Goal: Task Accomplishment & Management: Use online tool/utility

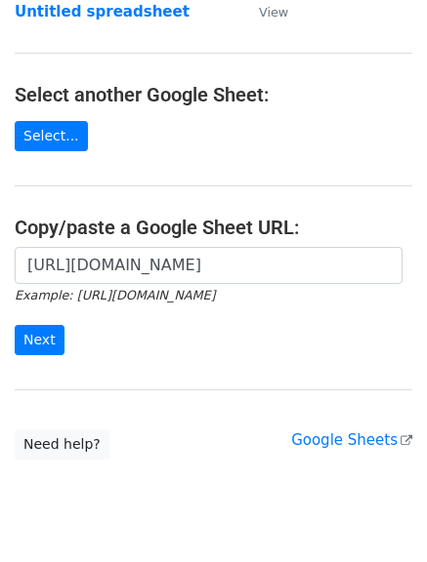
scroll to position [195, 0]
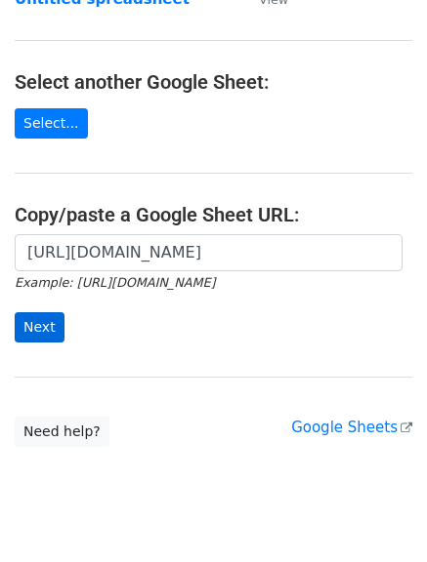
type input "[URL][DOMAIN_NAME]"
click at [47, 330] on input "Next" at bounding box center [40, 327] width 50 height 30
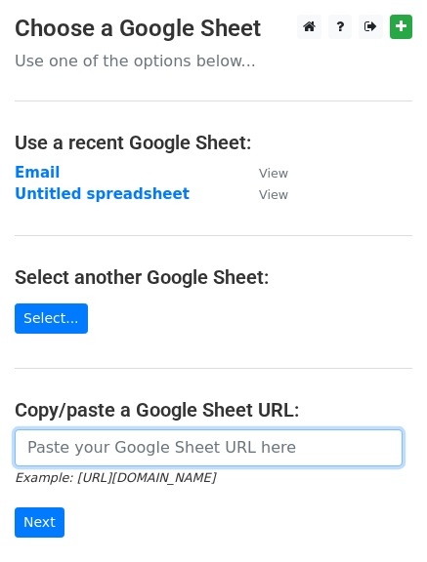
click at [211, 441] on input "url" at bounding box center [209, 448] width 388 height 37
paste input "https://docs.google.com/spreadsheets/d/1FOO4Yd9O39SfCiD-zttQPLPP1oiARlCf0t_Ly4R…"
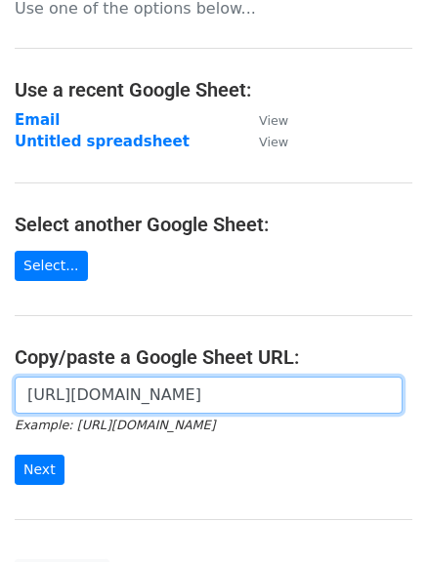
scroll to position [98, 0]
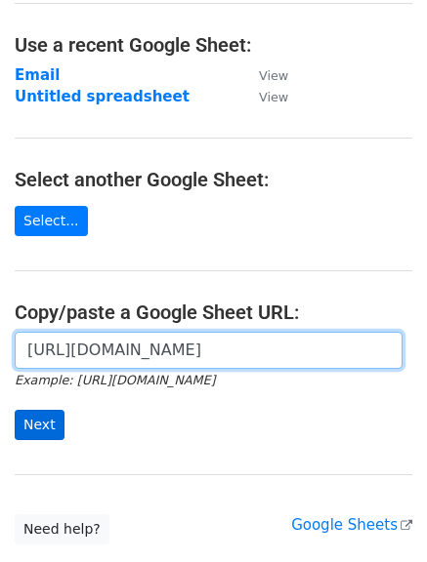
type input "https://docs.google.com/spreadsheets/d/1FOO4Yd9O39SfCiD-zttQPLPP1oiARlCf0t_Ly4R…"
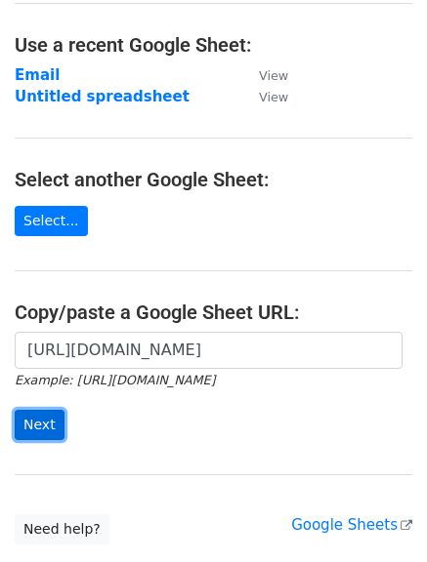
click at [41, 427] on input "Next" at bounding box center [40, 425] width 50 height 30
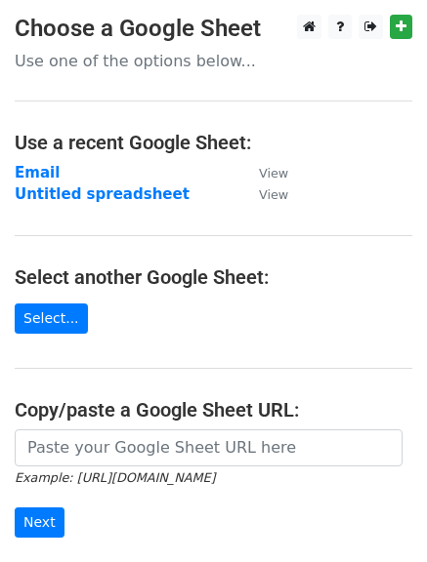
scroll to position [98, 0]
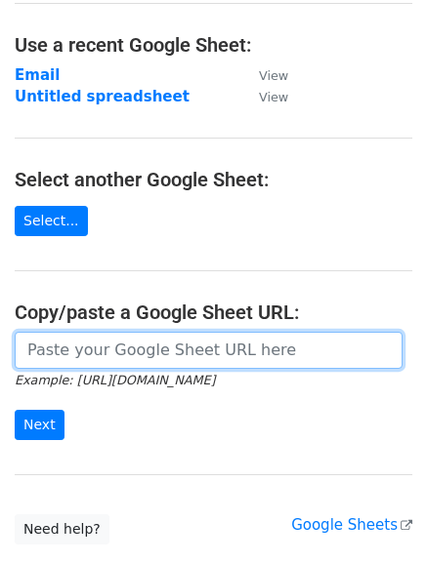
click at [207, 361] on input "url" at bounding box center [209, 350] width 388 height 37
paste input "https://docs.google.com/spreadsheets/d/1FOO4Yd9O39SfCiD-zttQPLPP1oiARlCf0t_Ly4R…"
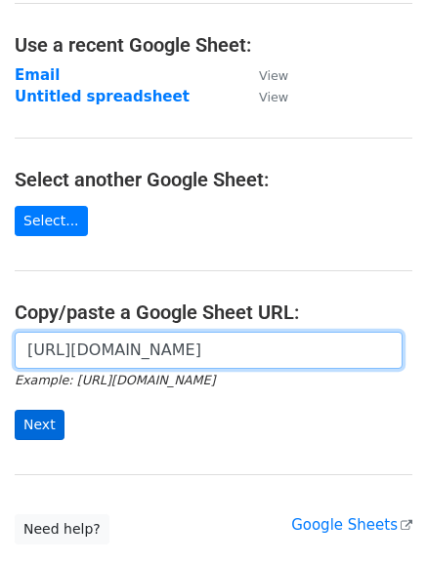
type input "https://docs.google.com/spreadsheets/d/1FOO4Yd9O39SfCiD-zttQPLPP1oiARlCf0t_Ly4R…"
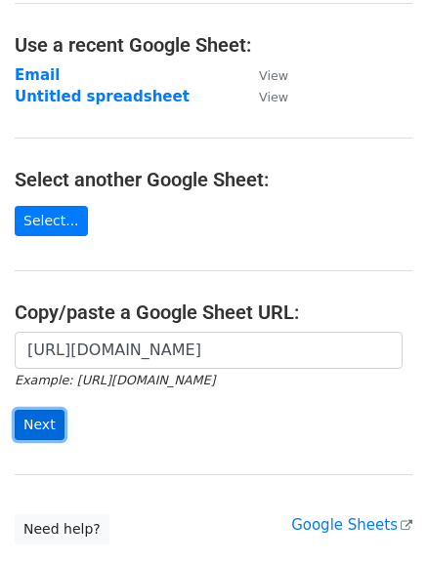
click at [29, 420] on input "Next" at bounding box center [40, 425] width 50 height 30
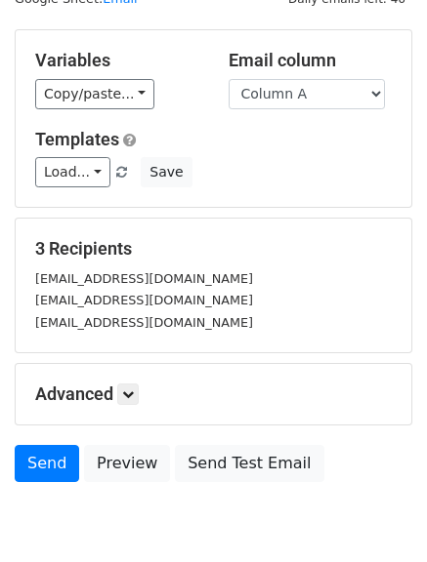
scroll to position [162, 0]
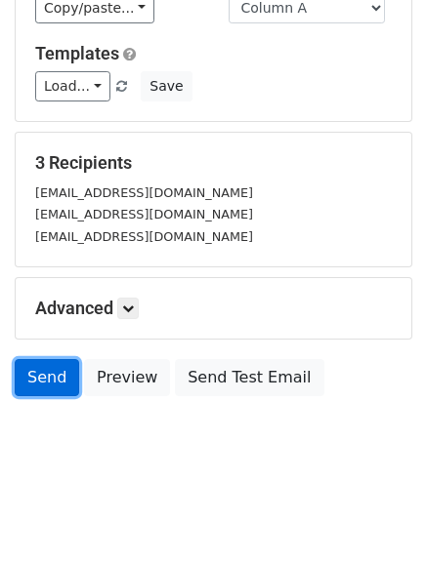
click at [37, 389] on link "Send" at bounding box center [47, 377] width 64 height 37
